Goal: Task Accomplishment & Management: Manage account settings

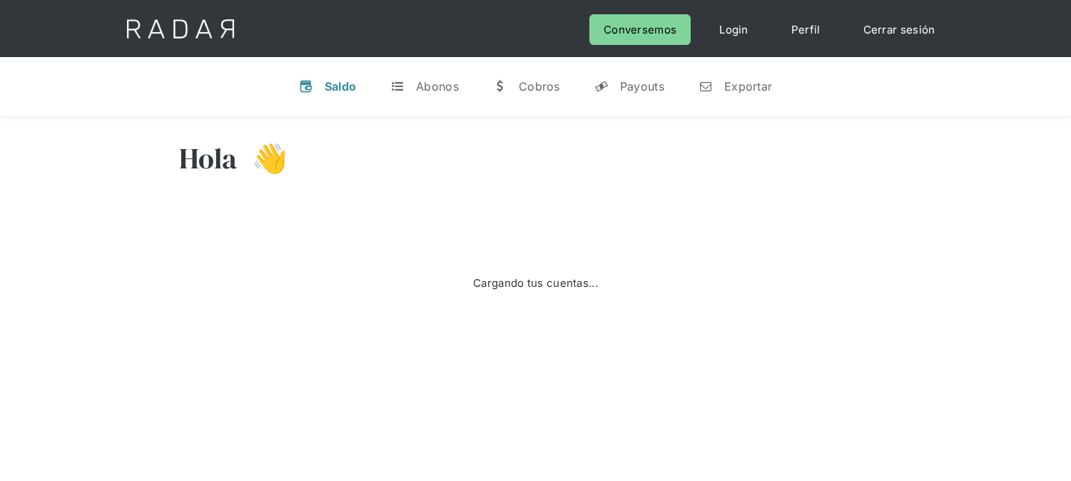
click at [904, 37] on link "Cerrar sesión" at bounding box center [899, 29] width 101 height 31
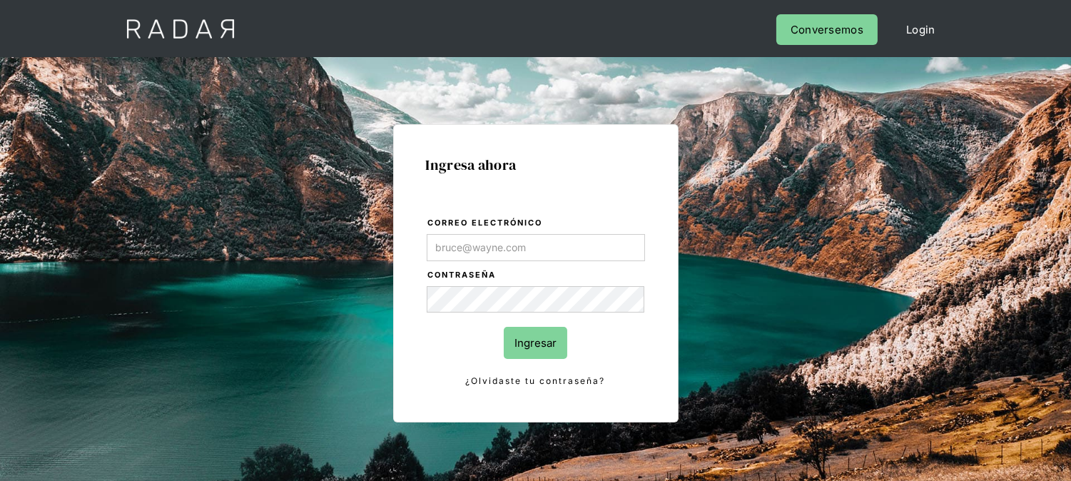
type input "[EMAIL_ADDRESS][DOMAIN_NAME]"
click at [546, 336] on input "Ingresar" at bounding box center [536, 343] width 64 height 32
